Goal: Information Seeking & Learning: Learn about a topic

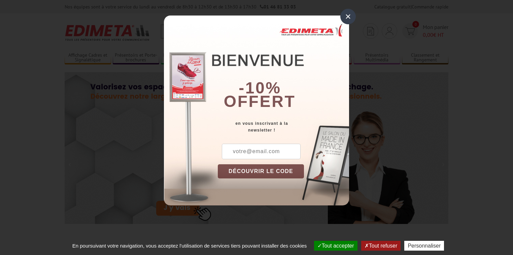
click at [346, 17] on div "×" at bounding box center [347, 16] width 15 height 15
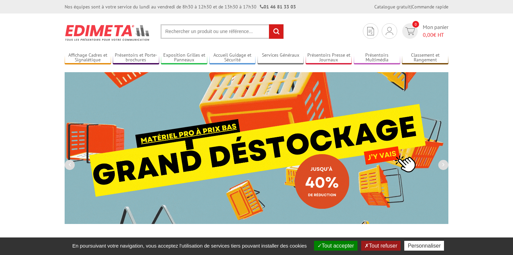
click at [312, 145] on img at bounding box center [257, 148] width 384 height 152
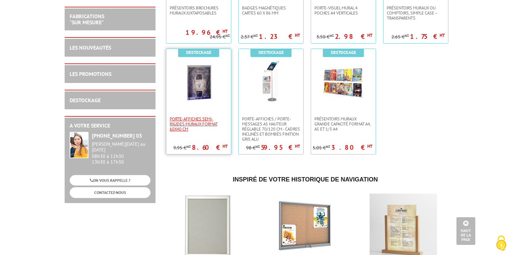
scroll to position [1158, 0]
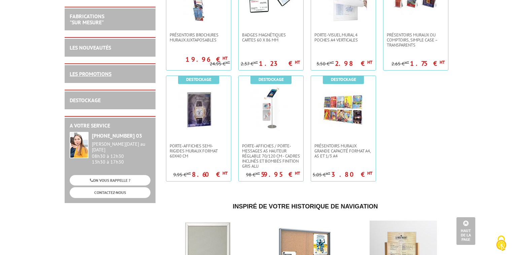
click at [102, 70] on link "LES PROMOTIONS" at bounding box center [91, 73] width 42 height 7
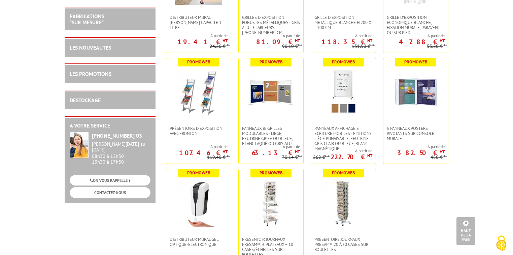
scroll to position [2397, 0]
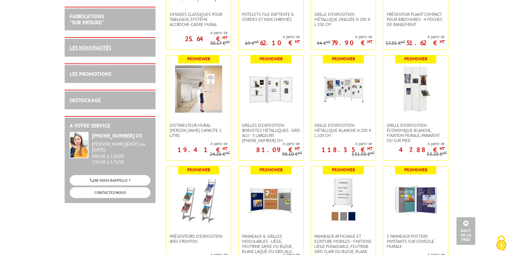
click at [107, 48] on link "LES NOUVEAUTÉS" at bounding box center [90, 47] width 41 height 7
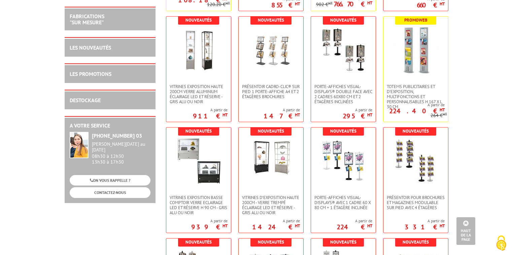
scroll to position [1257, 0]
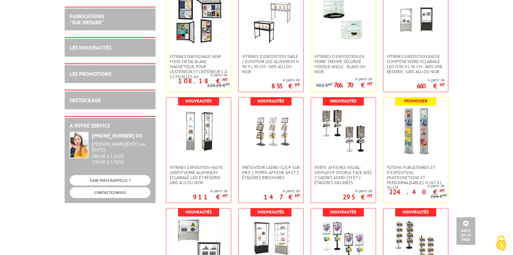
click at [130, 21] on h2 "FABRICATIONS "Sur Mesure"" at bounding box center [110, 19] width 81 height 12
click at [96, 19] on link "FABRICATIONS "Sur Mesure"" at bounding box center [87, 19] width 35 height 13
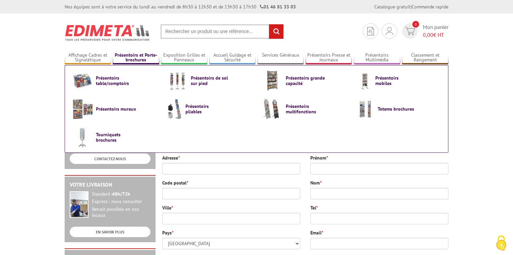
click at [130, 59] on link "Présentoirs et Porte-brochures" at bounding box center [136, 57] width 46 height 11
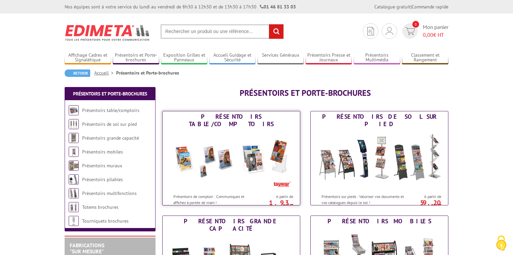
click at [221, 160] on img at bounding box center [231, 159] width 125 height 61
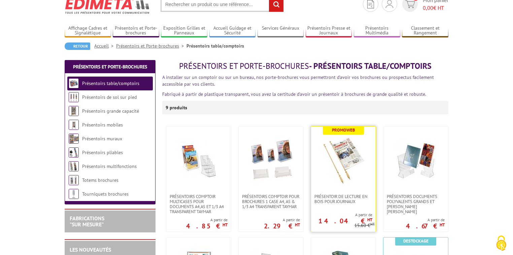
scroll to position [54, 0]
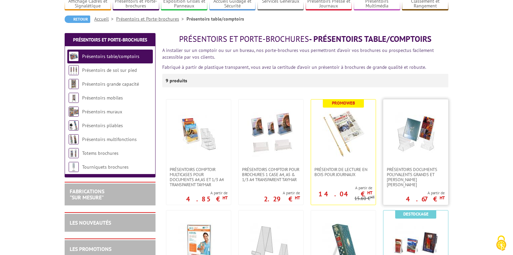
click at [409, 146] on img at bounding box center [415, 132] width 47 height 47
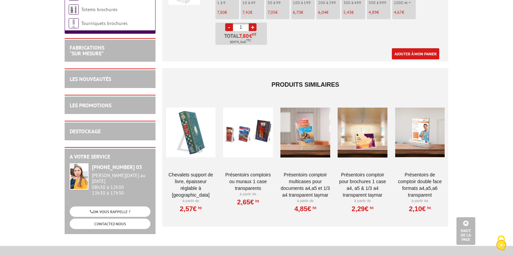
scroll to position [431, 0]
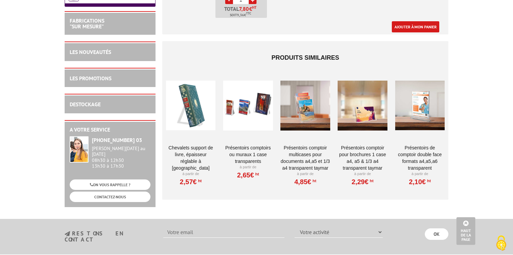
click at [192, 94] on div at bounding box center [190, 105] width 49 height 67
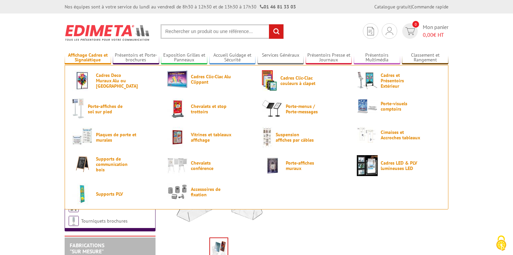
click at [92, 59] on link "Affichage Cadres et Signalétique" at bounding box center [88, 57] width 46 height 11
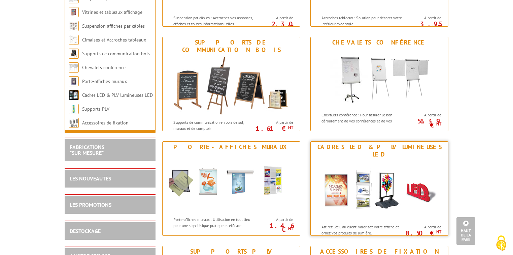
scroll to position [727, 0]
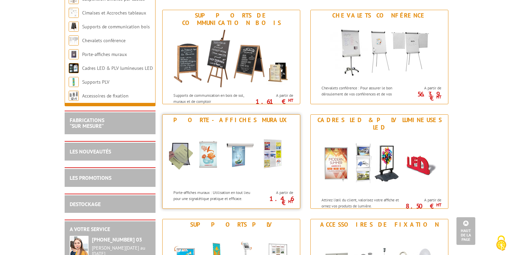
click at [183, 152] on img at bounding box center [231, 155] width 125 height 61
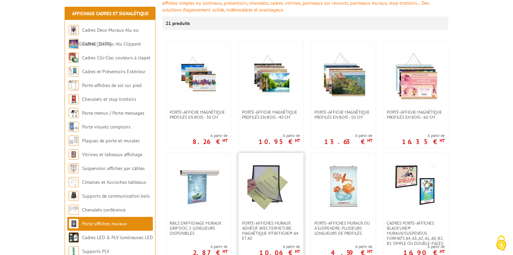
scroll to position [135, 0]
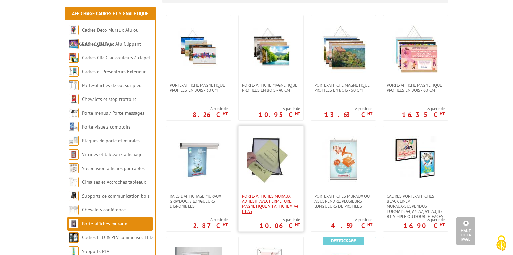
click at [267, 199] on span "Porte-affiches muraux adhésif avec fermeture magnétique VIT’AFFICHE® A4 et A3" at bounding box center [271, 203] width 58 height 20
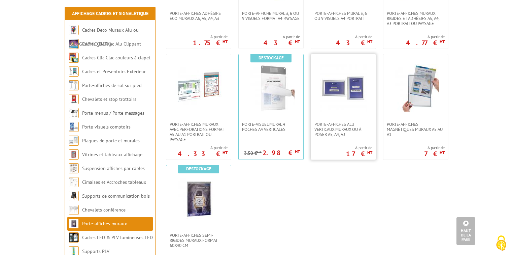
scroll to position [566, 0]
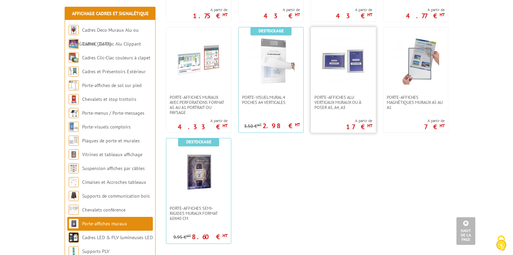
click at [327, 79] on img at bounding box center [343, 60] width 47 height 47
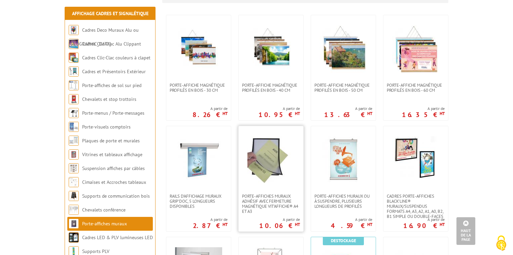
scroll to position [81, 0]
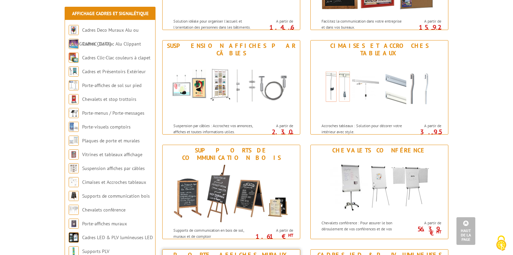
scroll to position [512, 0]
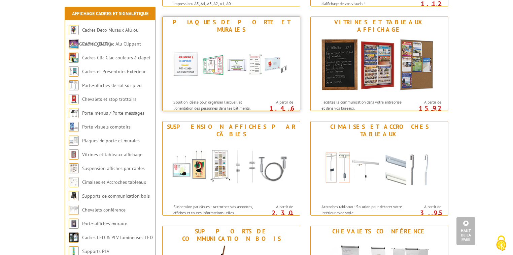
click at [243, 63] on img at bounding box center [231, 65] width 125 height 61
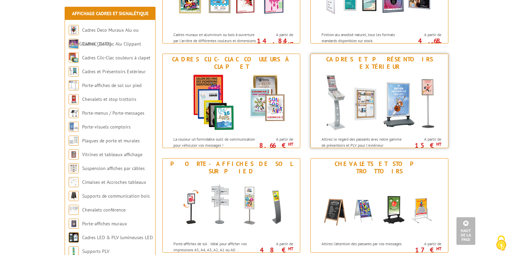
scroll to position [108, 0]
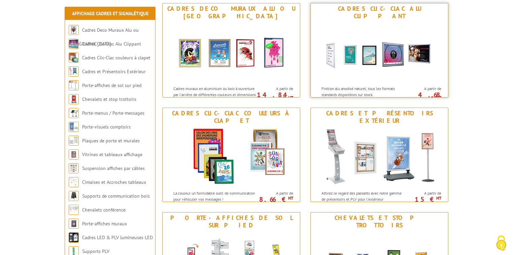
click at [370, 82] on div "Finition alu anodisé naturel, tous les formats standards disponibles sur stock." at bounding box center [359, 89] width 96 height 15
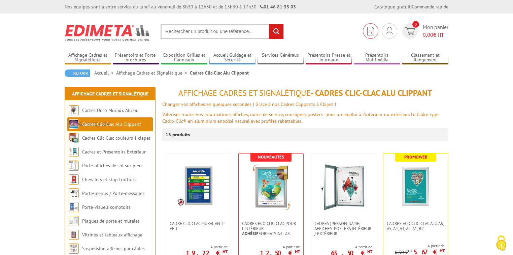
click at [368, 31] on img at bounding box center [370, 31] width 7 height 8
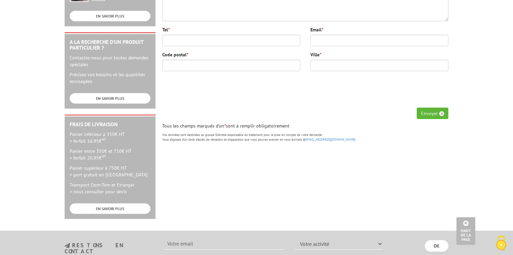
scroll to position [296, 0]
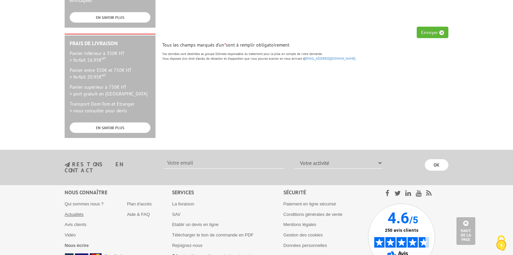
click at [66, 211] on link "Actualités" at bounding box center [74, 213] width 19 height 5
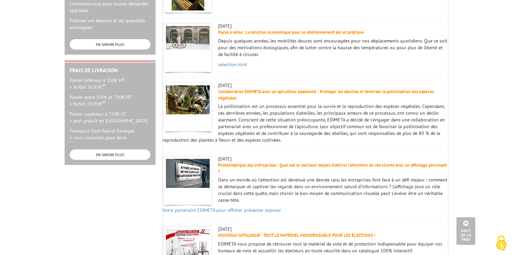
scroll to position [296, 0]
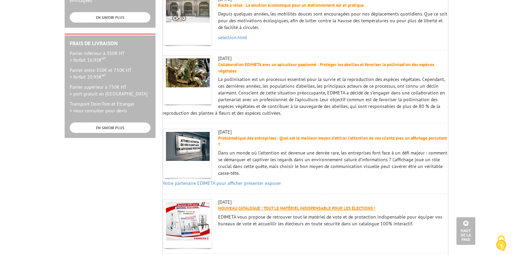
click at [250, 205] on link "NOUVEAU CATALOGUE : TOUT LE MATÉRIEL INDISPENSABLE POUR LES ÉLECTIONS !" at bounding box center [296, 208] width 157 height 6
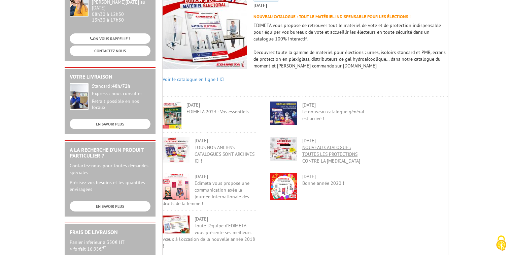
scroll to position [135, 0]
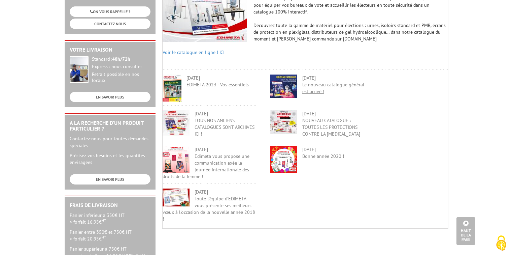
click at [320, 85] on link "Le nouveau catalogue général est arrivé !" at bounding box center [333, 87] width 62 height 13
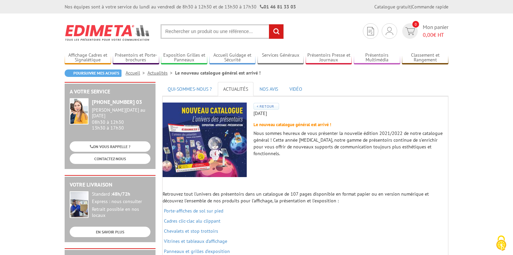
click at [213, 140] on img at bounding box center [205, 139] width 84 height 74
click at [263, 110] on div "26/07/2021" at bounding box center [306, 113] width 286 height 7
click at [260, 104] on img at bounding box center [267, 106] width 26 height 7
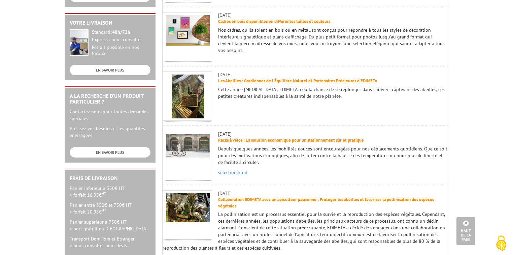
scroll to position [215, 0]
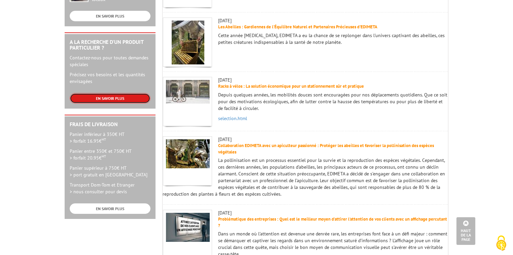
click at [110, 96] on link "EN SAVOIR PLUS" at bounding box center [110, 98] width 81 height 10
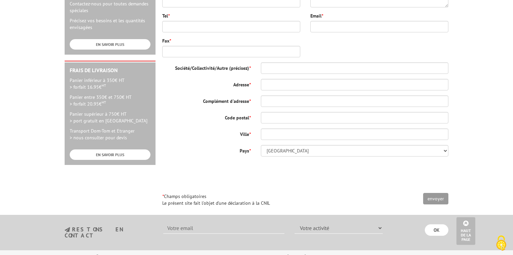
scroll to position [323, 0]
